Goal: Task Accomplishment & Management: Manage account settings

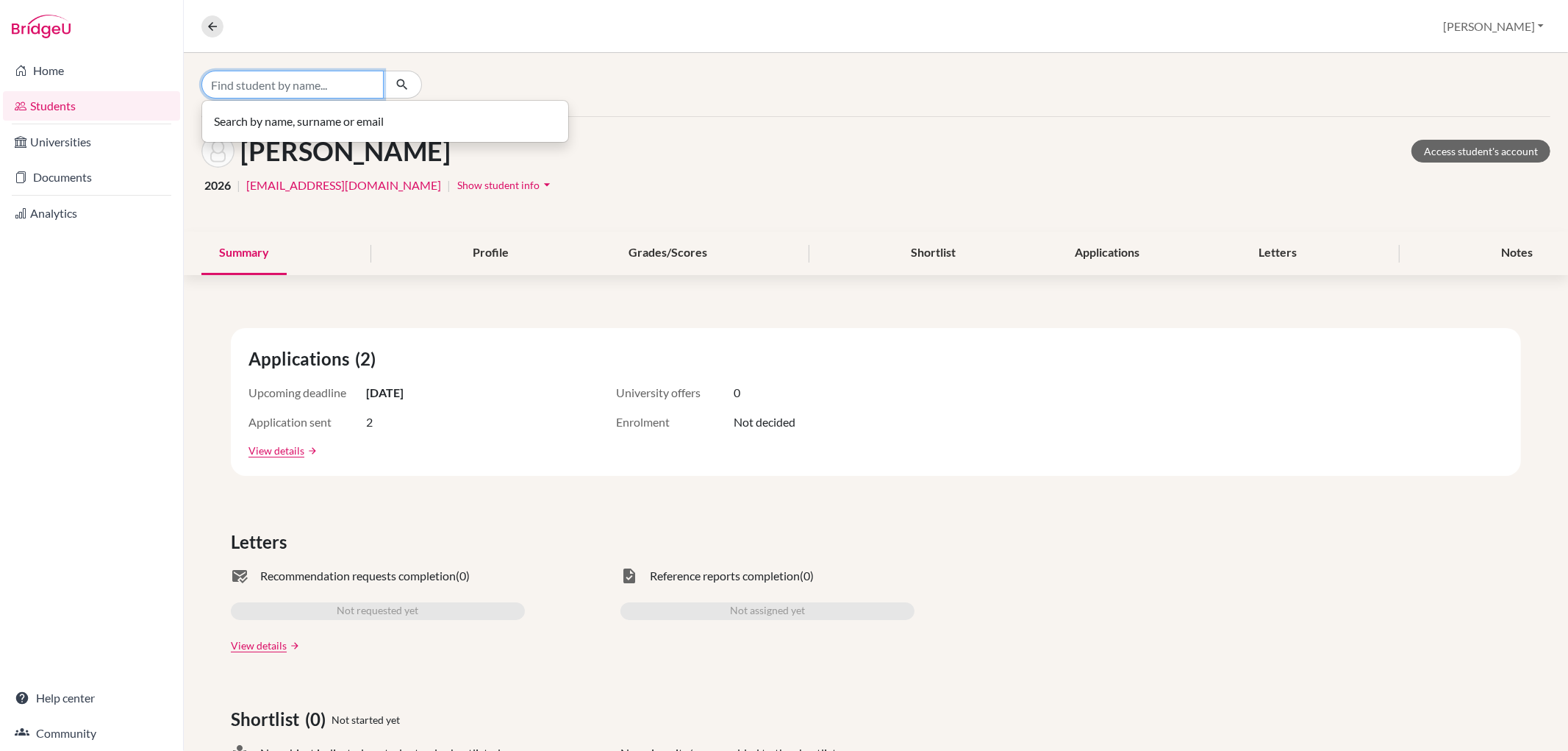
click at [329, 86] on input "Find student by name..." at bounding box center [293, 84] width 182 height 28
type input "j"
type input "[PERSON_NAME]"
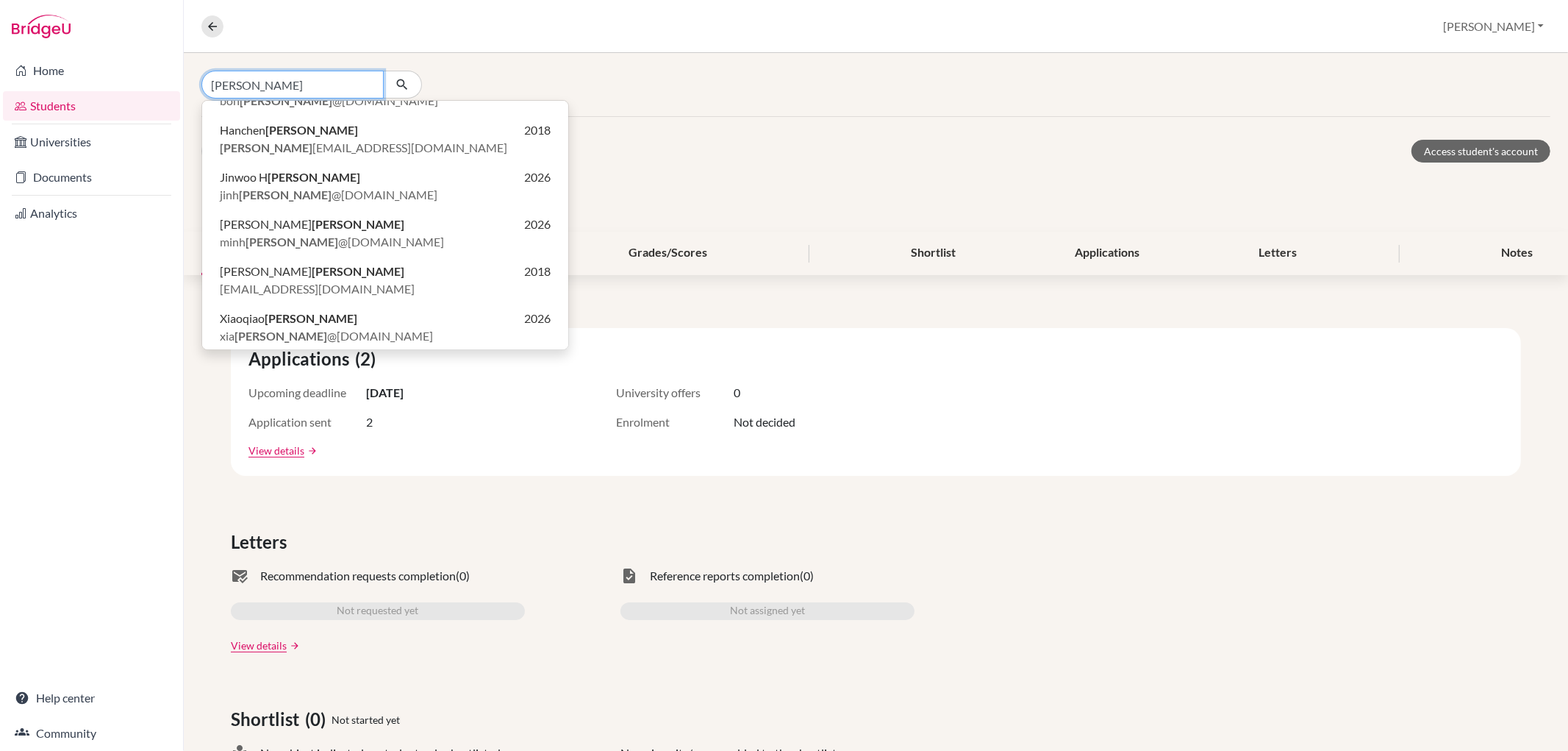
scroll to position [81, 0]
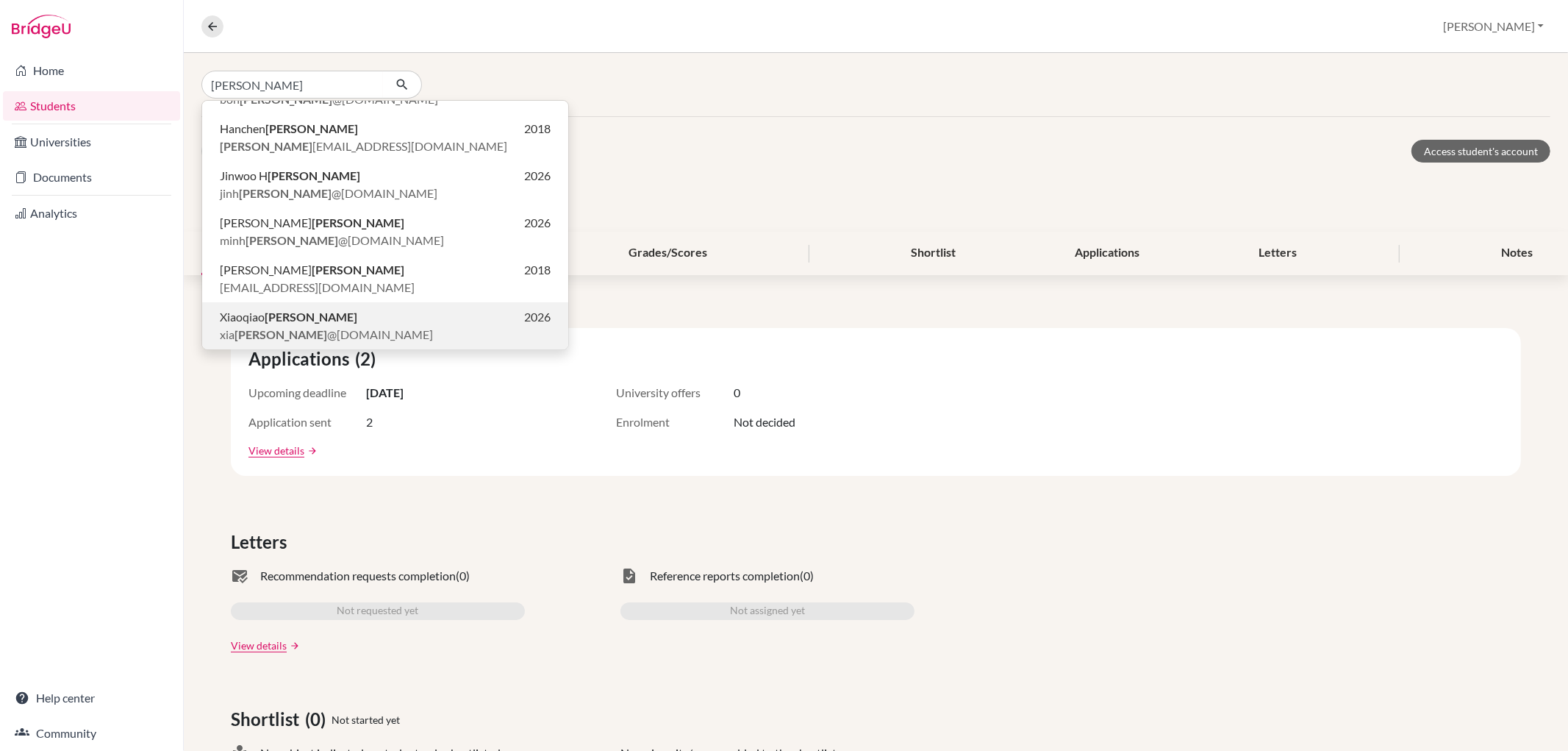
click at [267, 331] on span "[PERSON_NAME] @[DOMAIN_NAME]" at bounding box center [326, 334] width 213 height 18
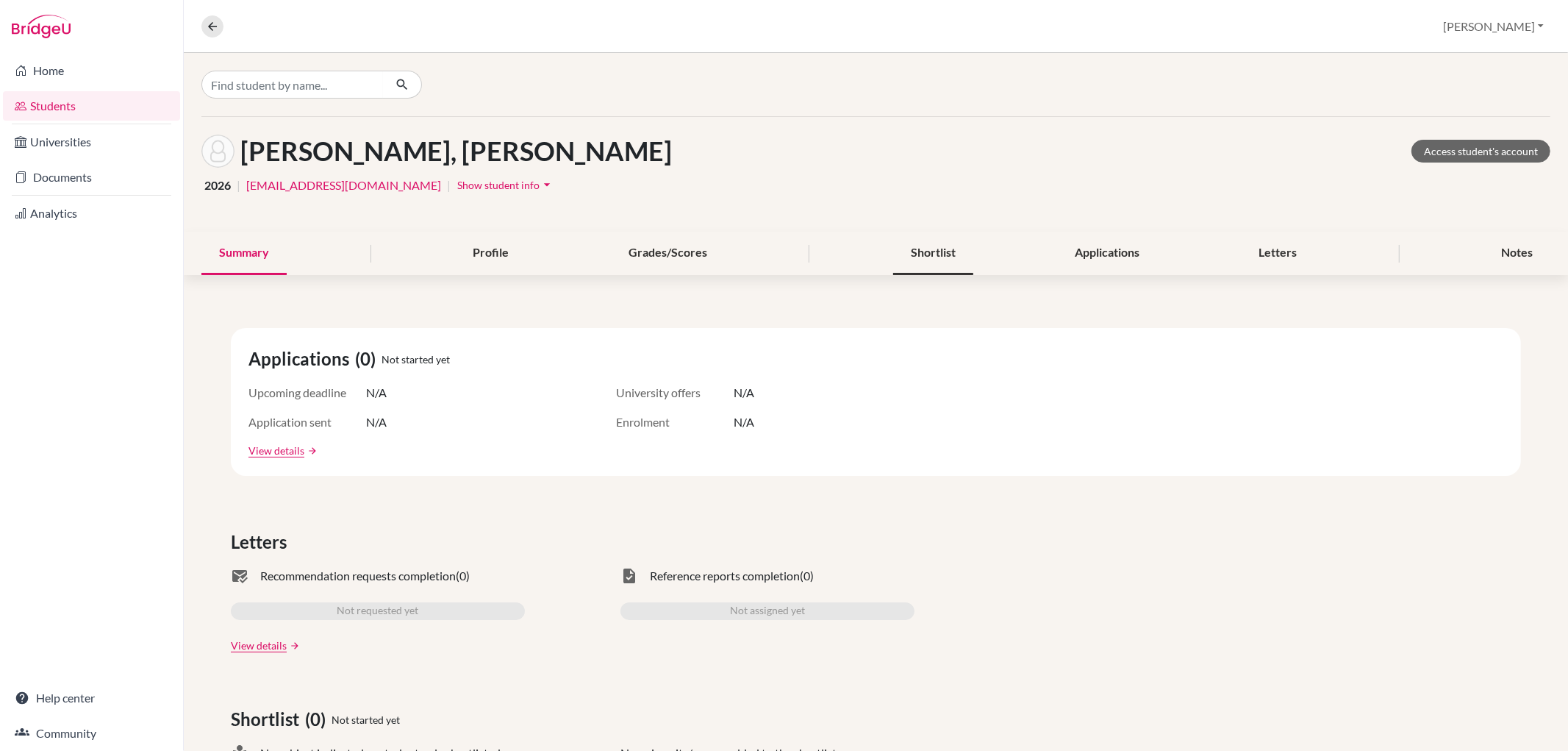
click at [894, 260] on div "Shortlist" at bounding box center [934, 254] width 80 height 44
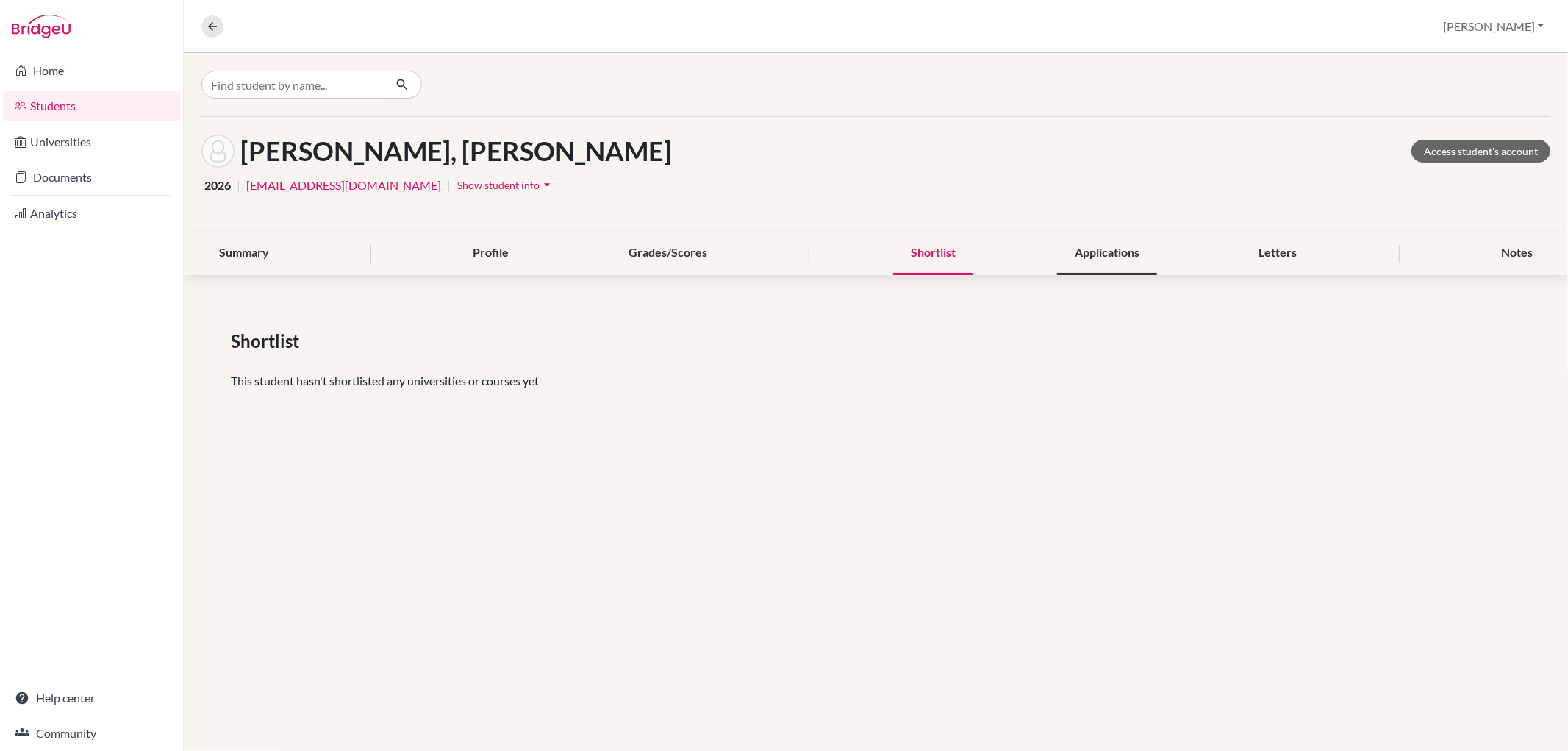
click at [1070, 254] on div "Applications" at bounding box center [1108, 254] width 100 height 44
click at [1248, 262] on div "Letters" at bounding box center [1278, 254] width 74 height 44
click at [1514, 243] on div "Notes" at bounding box center [1517, 254] width 67 height 44
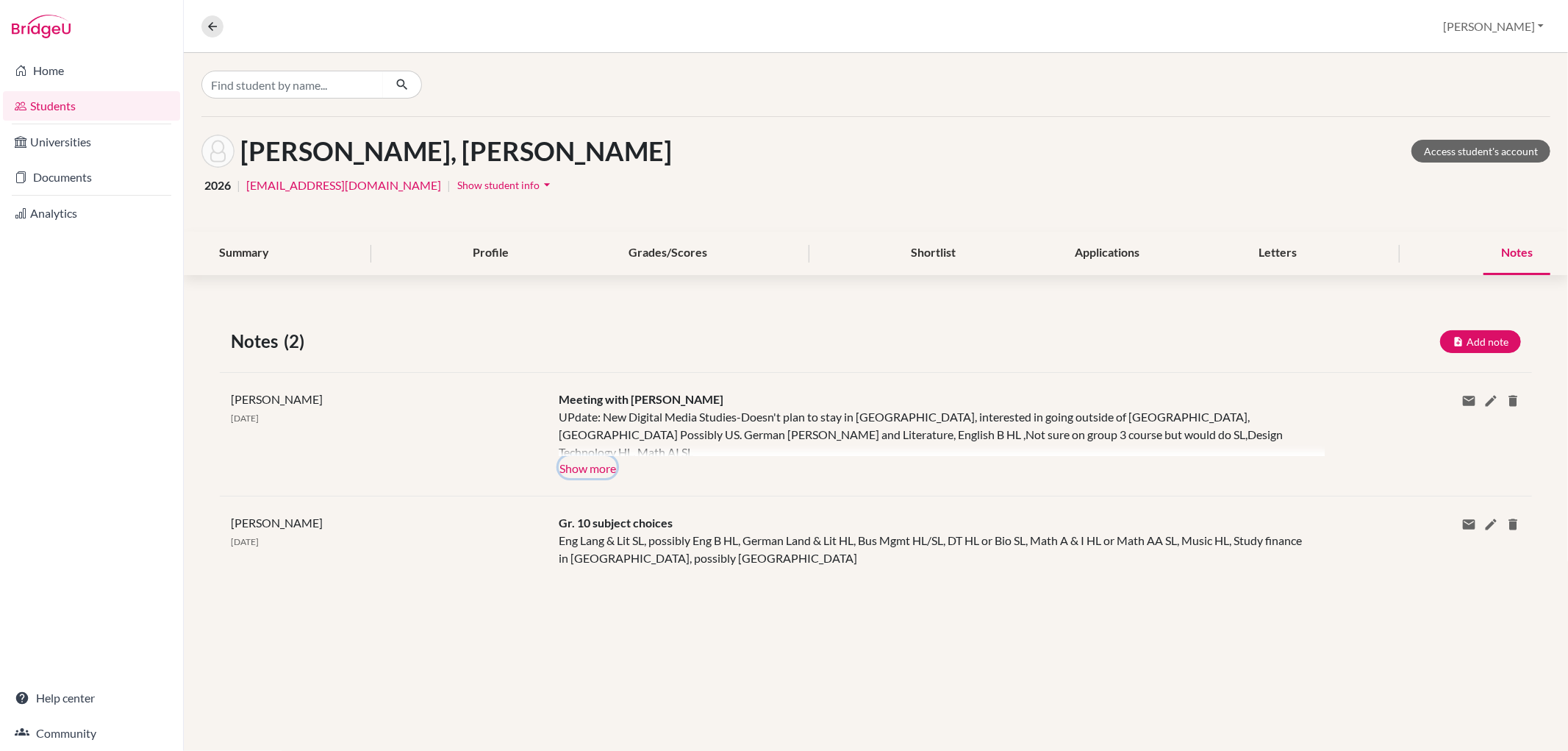
click at [606, 458] on button "Show more" at bounding box center [587, 467] width 58 height 22
click at [1459, 337] on icon "button" at bounding box center [1458, 342] width 11 height 11
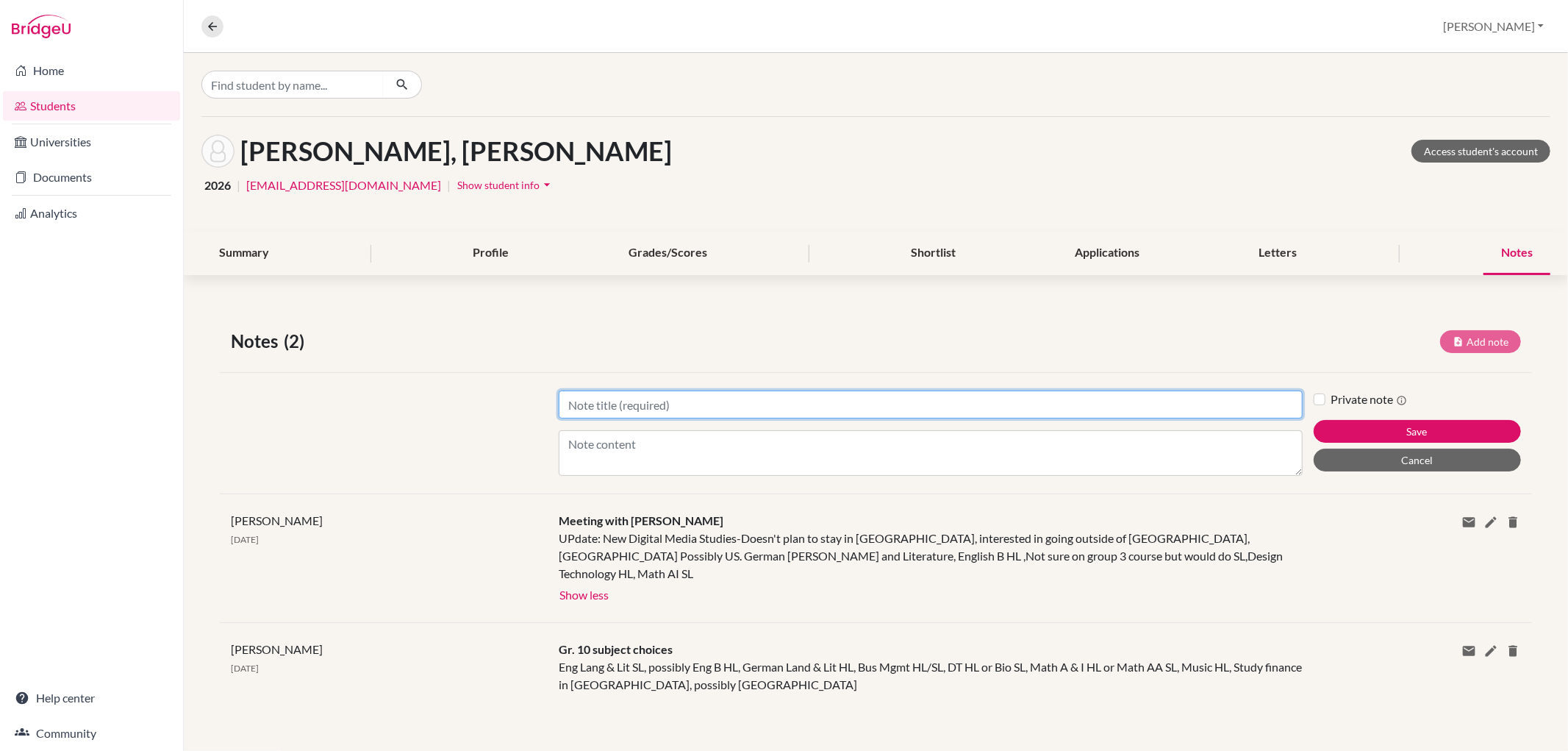
click at [707, 409] on input "Title" at bounding box center [930, 404] width 743 height 28
type input "Applications"
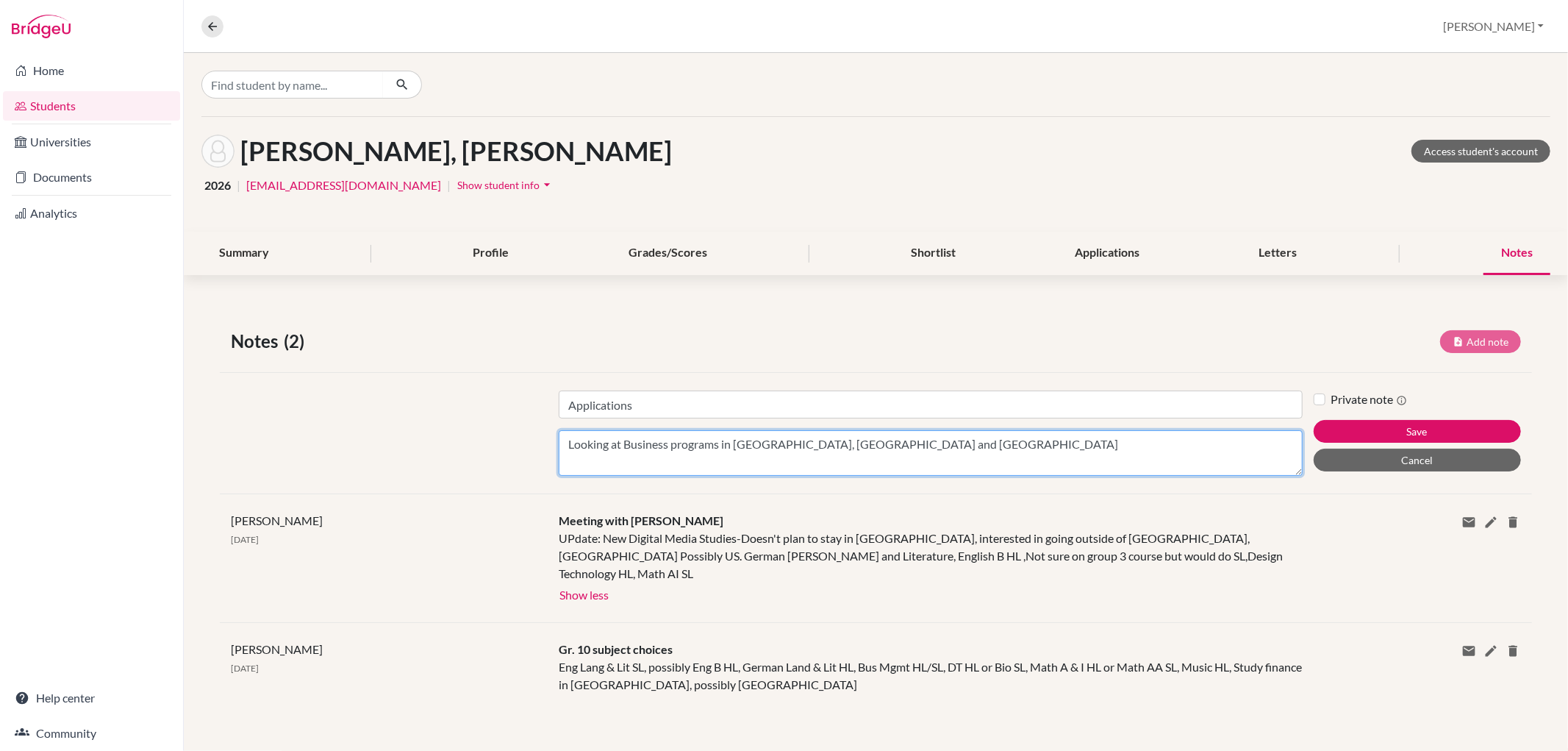
type textarea "Looking at Business programs in [GEOGRAPHIC_DATA], [GEOGRAPHIC_DATA] and [GEOGR…"
